Goal: Information Seeking & Learning: Learn about a topic

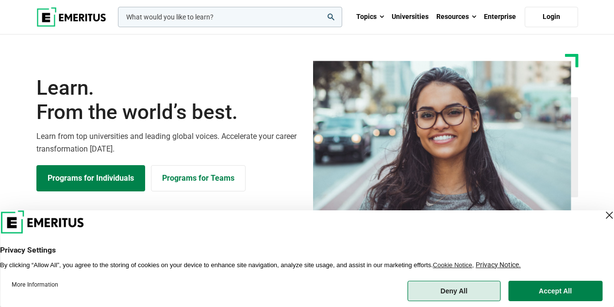
click at [460, 290] on button "Deny All" at bounding box center [453, 291] width 93 height 20
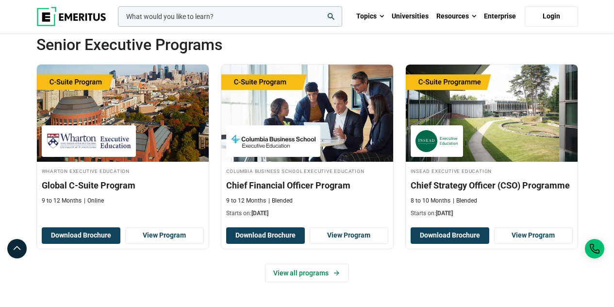
scroll to position [344, 0]
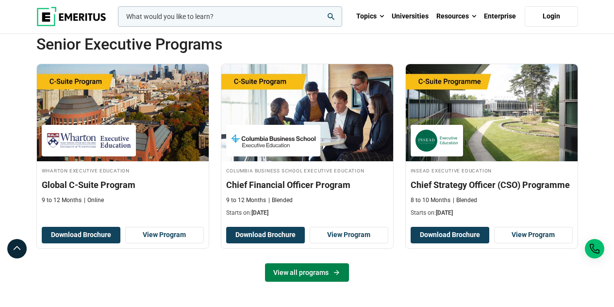
click at [324, 270] on link "View all programs" at bounding box center [307, 272] width 84 height 18
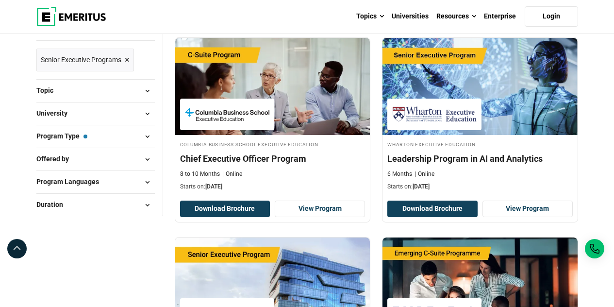
scroll to position [139, 0]
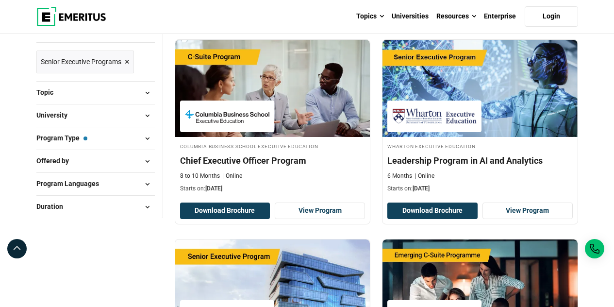
click at [142, 93] on span at bounding box center [147, 92] width 15 height 15
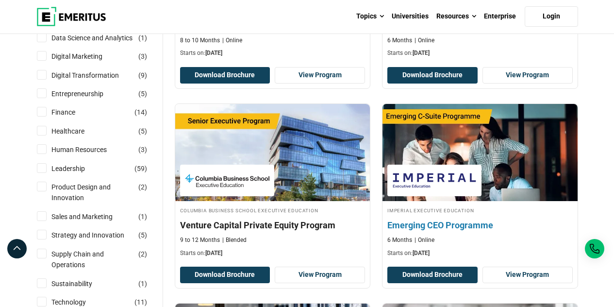
scroll to position [270, 0]
